Goal: Information Seeking & Learning: Learn about a topic

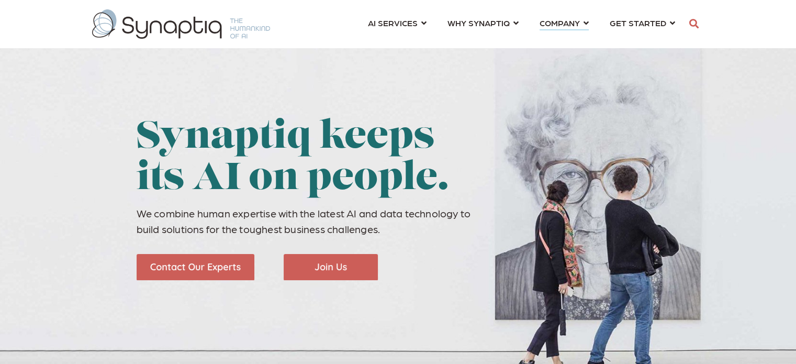
scroll to position [0, 4]
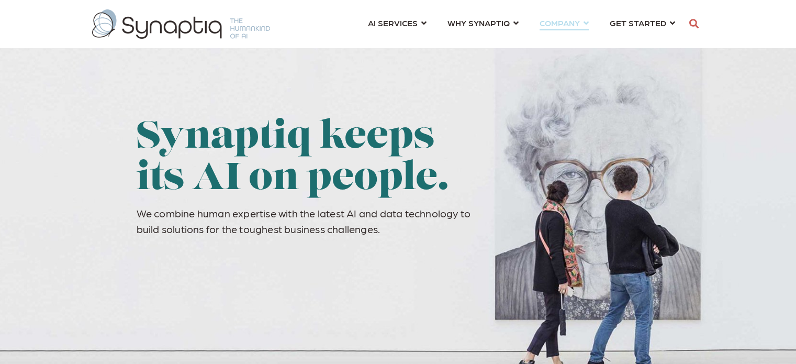
click at [584, 20] on link "COMPANY ⇲ Learn About Us Events Careers ⇲ Explore AI Impact Health of People He…" at bounding box center [564, 22] width 49 height 19
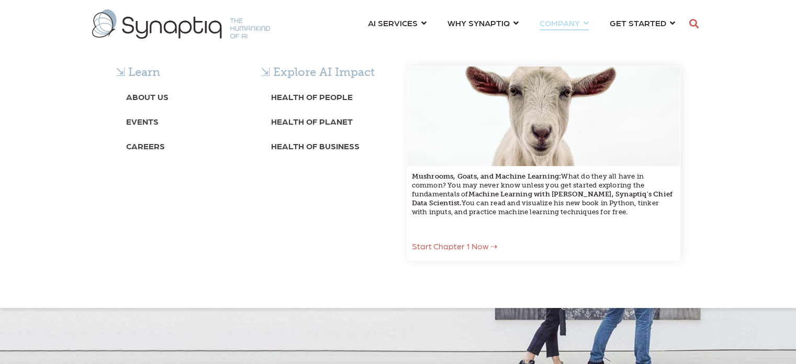
click at [571, 39] on div "⇲ Learn About Us Events Careers ⇲ Explore AI Impact Health of People Health of …" at bounding box center [398, 173] width 796 height 269
click at [149, 92] on b "About Us" at bounding box center [147, 97] width 42 height 10
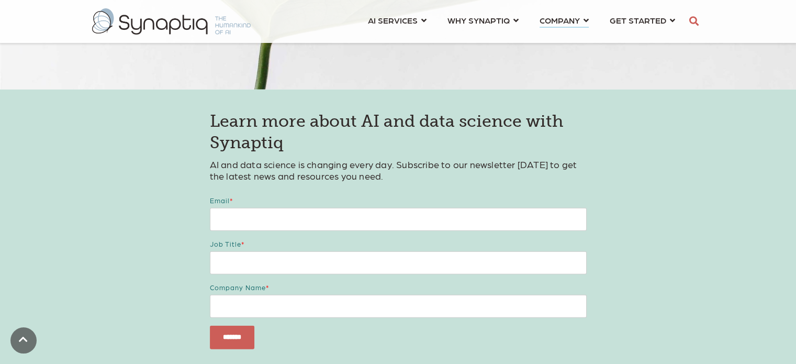
scroll to position [2565, 0]
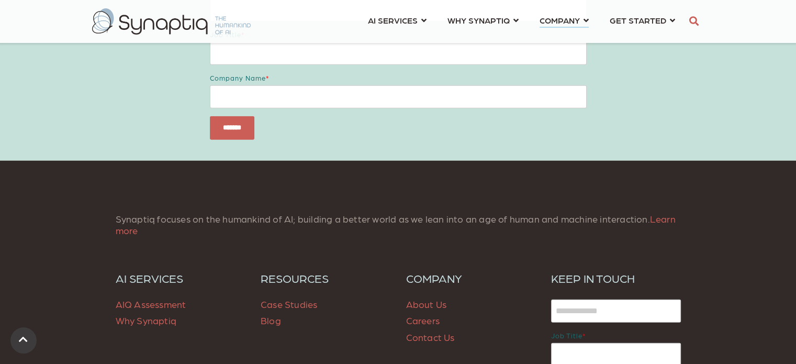
click at [148, 305] on span "AIQ Assessment" at bounding box center [151, 303] width 71 height 11
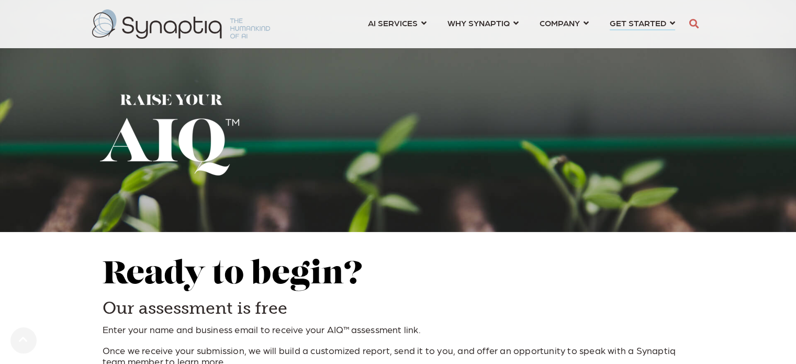
scroll to position [157, 0]
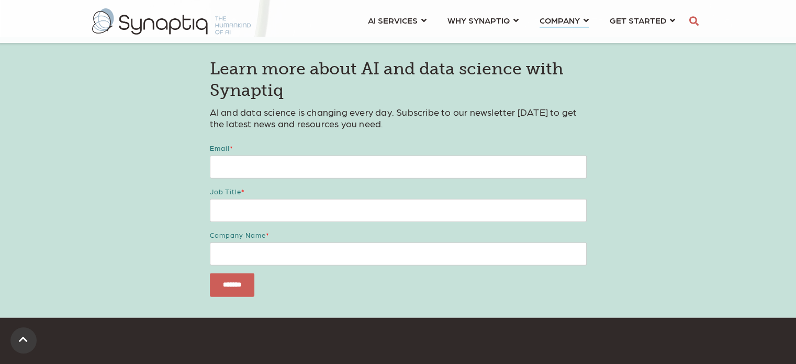
scroll to position [2670, 0]
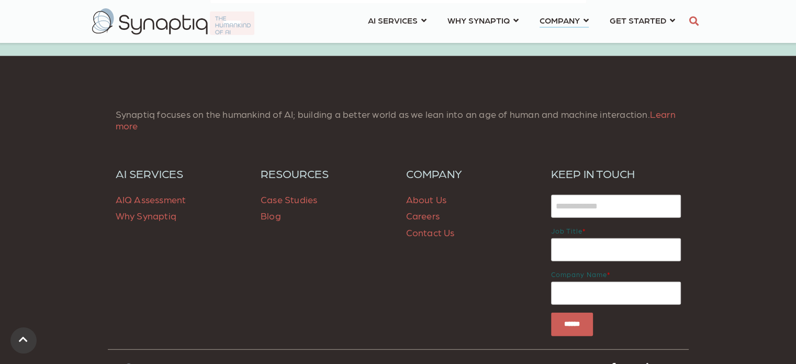
click at [644, 117] on link "Learn more" at bounding box center [396, 119] width 560 height 23
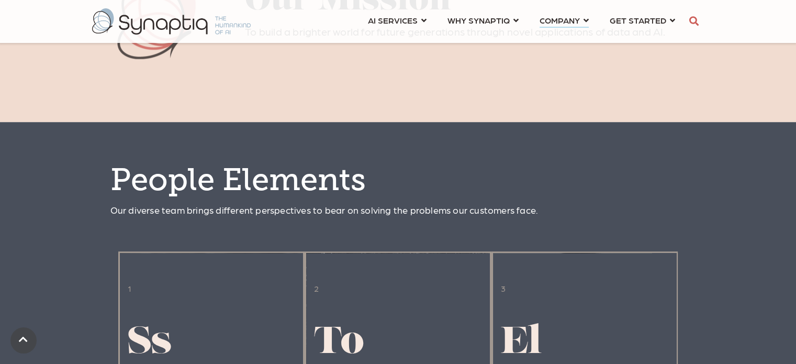
scroll to position [628, 0]
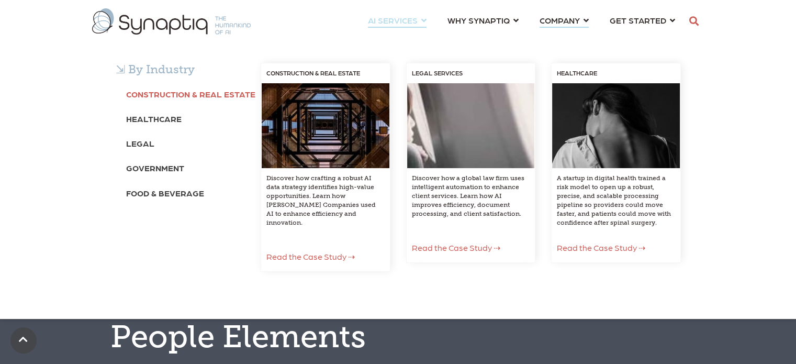
click at [138, 95] on b "Construction & Real Estate" at bounding box center [190, 94] width 129 height 10
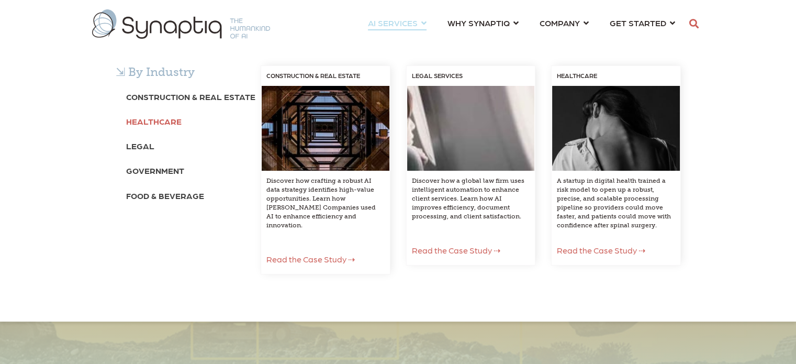
click at [161, 117] on b "Healthcare" at bounding box center [153, 121] width 55 height 10
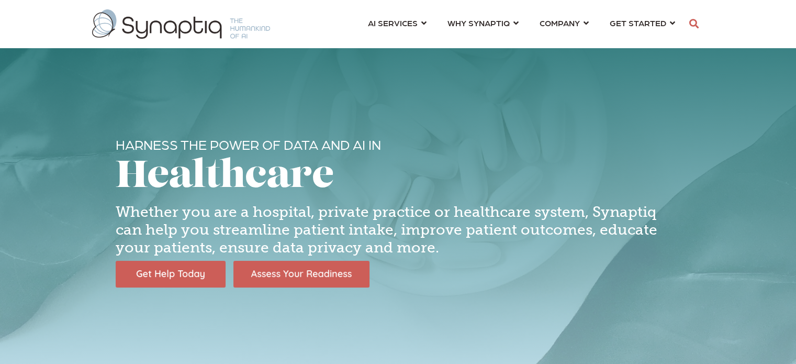
scroll to position [0, 4]
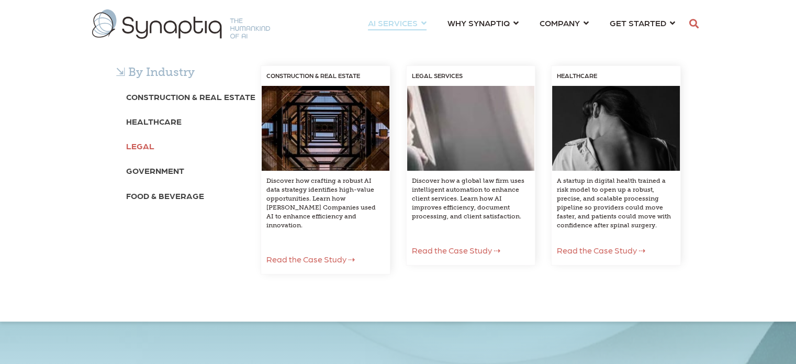
click at [138, 150] on b "Legal" at bounding box center [140, 146] width 28 height 10
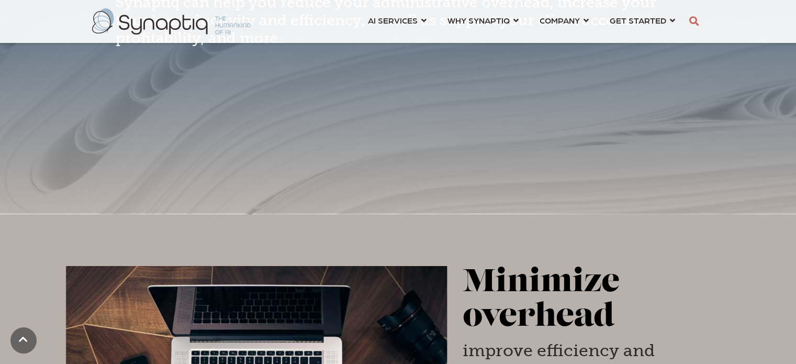
scroll to position [366, 0]
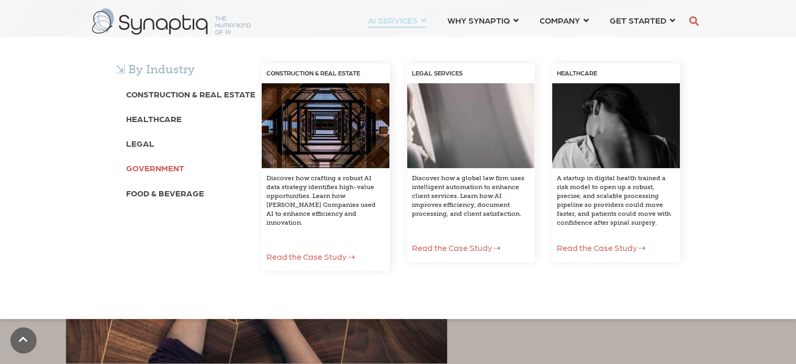
click at [144, 168] on b "Government" at bounding box center [155, 168] width 58 height 10
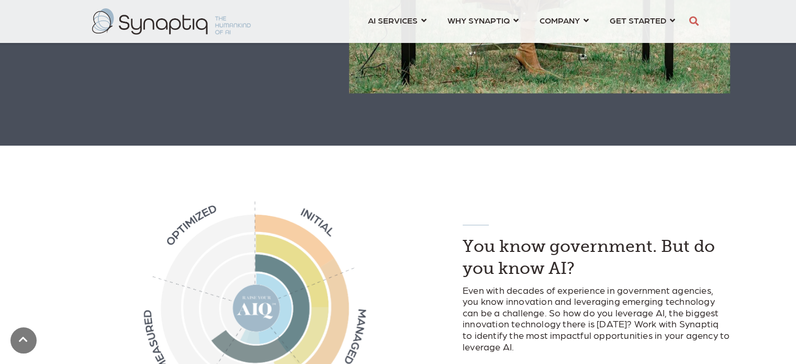
scroll to position [1256, 0]
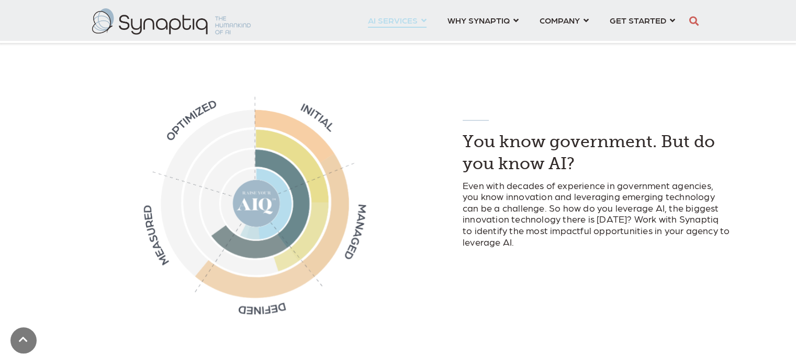
click at [422, 16] on link "AI SERVICES ⇲ By Industry Construction & Real Estate Healthcare Legal Governmen…" at bounding box center [397, 19] width 59 height 19
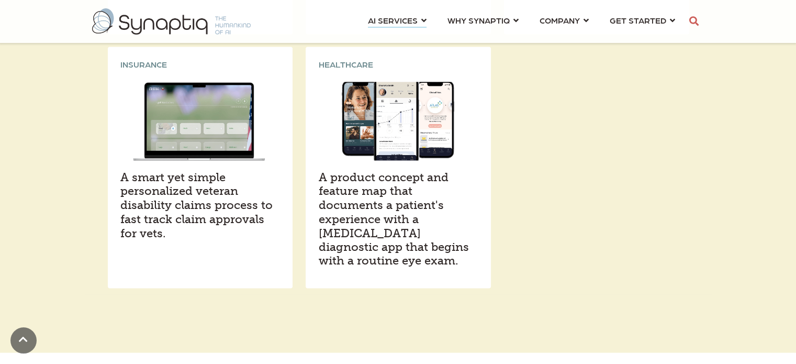
scroll to position [2042, 0]
